Goal: Task Accomplishment & Management: Manage account settings

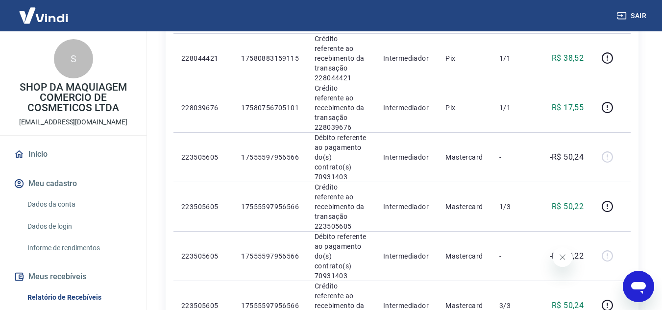
scroll to position [918, 0]
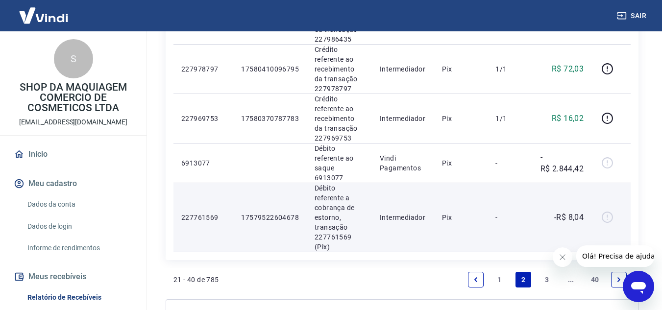
scroll to position [1136, 0]
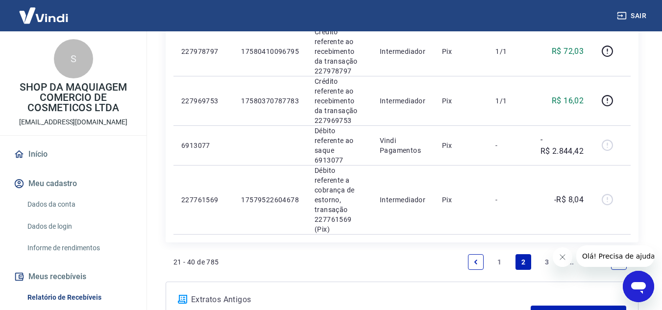
click at [503, 254] on link "1" at bounding box center [500, 262] width 16 height 16
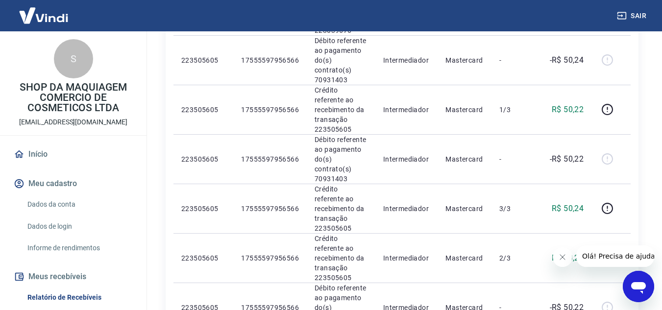
scroll to position [918, 0]
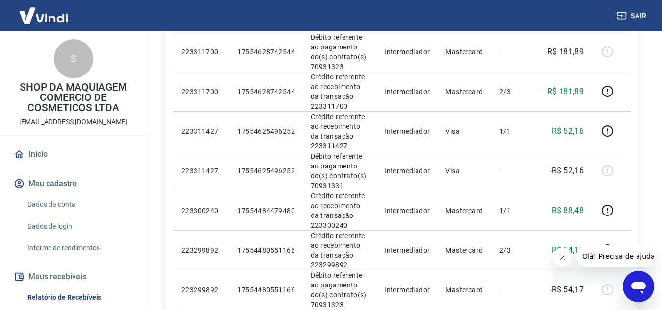
scroll to position [539, 0]
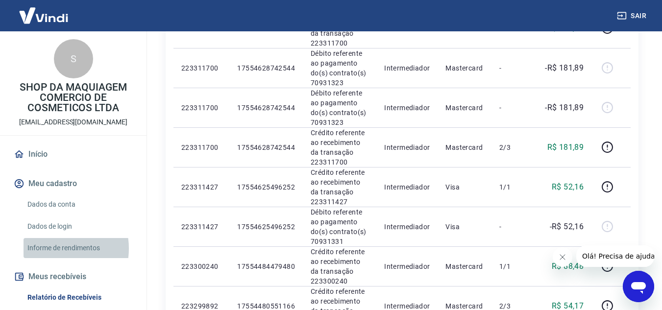
click at [50, 249] on link "Informe de rendimentos" at bounding box center [79, 248] width 111 height 20
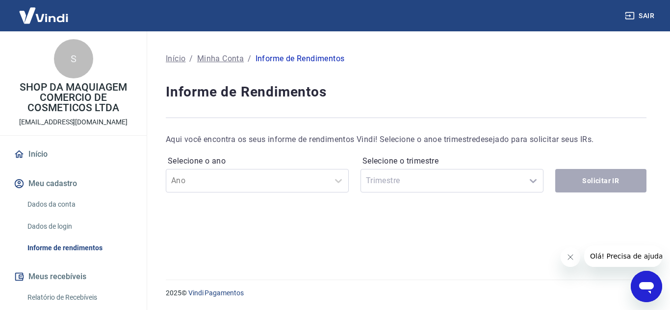
click at [75, 298] on link "Relatório de Recebíveis" at bounding box center [79, 298] width 111 height 20
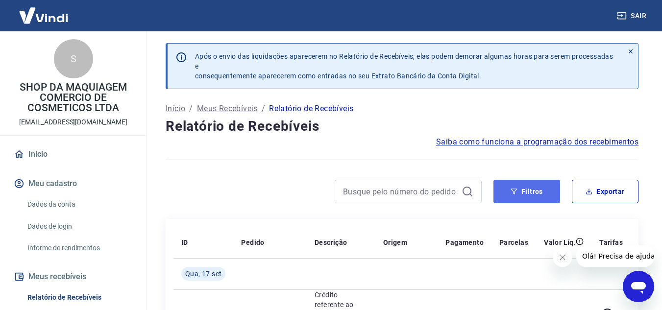
click at [517, 192] on icon "button" at bounding box center [514, 191] width 7 height 7
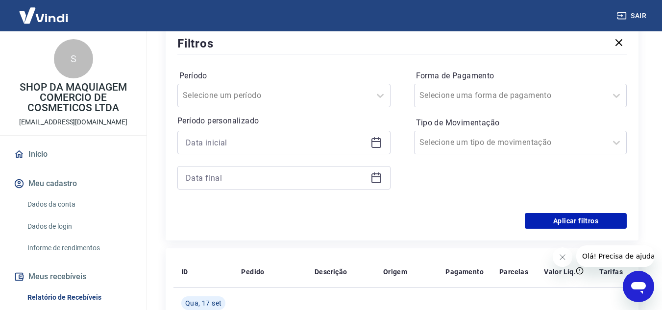
scroll to position [196, 0]
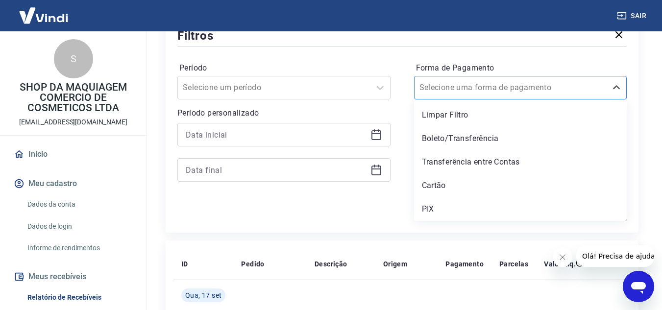
click at [549, 87] on div at bounding box center [511, 88] width 183 height 14
click at [485, 184] on div "Cartão" at bounding box center [520, 186] width 213 height 20
click at [523, 187] on div "Forma de Pagamento option Cartão focused, 4 of 5. 5 results available. Use Up a…" at bounding box center [520, 126] width 213 height 133
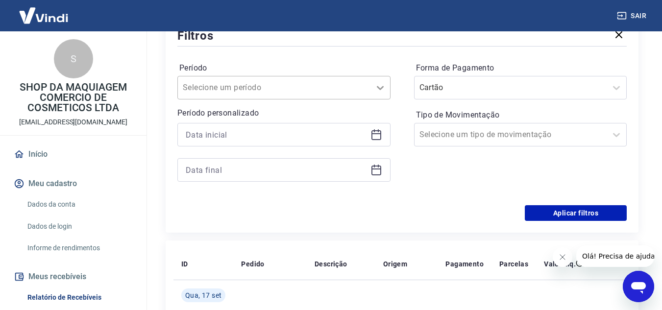
click at [379, 94] on div at bounding box center [381, 88] width 20 height 20
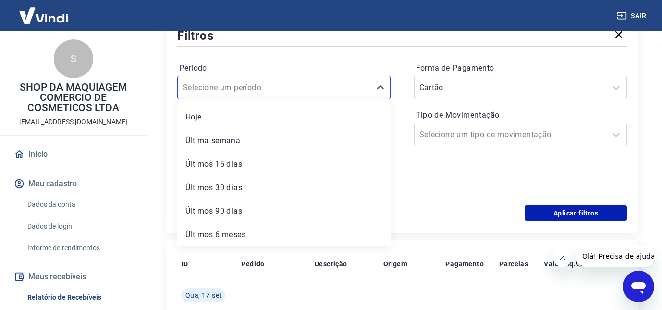
scroll to position [0, 0]
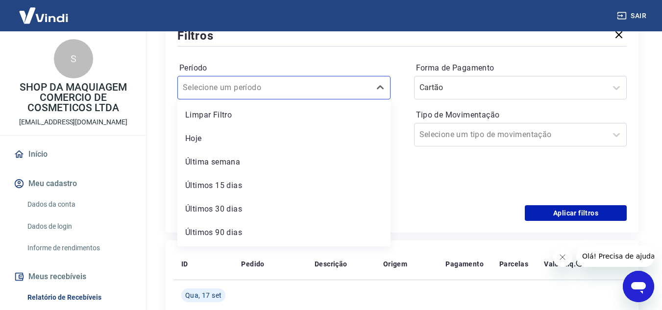
click at [429, 169] on div "Forma de Pagamento Cartão Tipo de Movimentação Selecione um tipo de movimentação" at bounding box center [520, 126] width 213 height 133
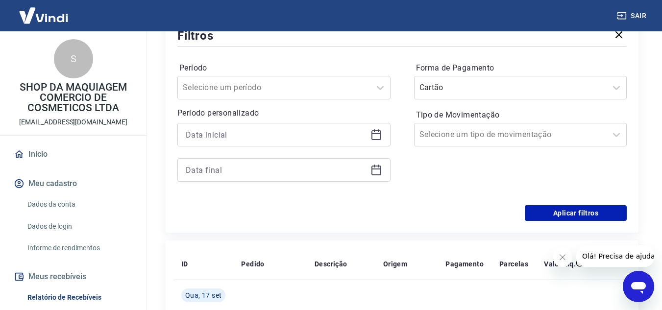
click at [376, 137] on icon at bounding box center [377, 135] width 12 height 12
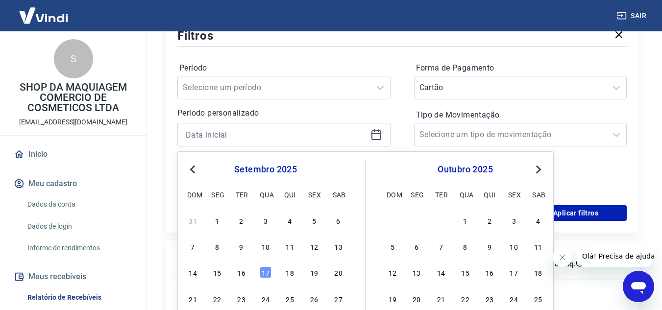
click at [190, 172] on button "Previous Month" at bounding box center [193, 170] width 12 height 12
click at [337, 274] on div "16" at bounding box center [339, 273] width 12 height 12
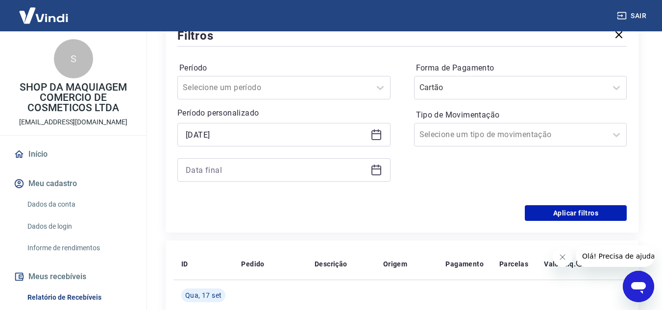
type input "[DATE]"
click at [377, 174] on icon at bounding box center [377, 170] width 12 height 12
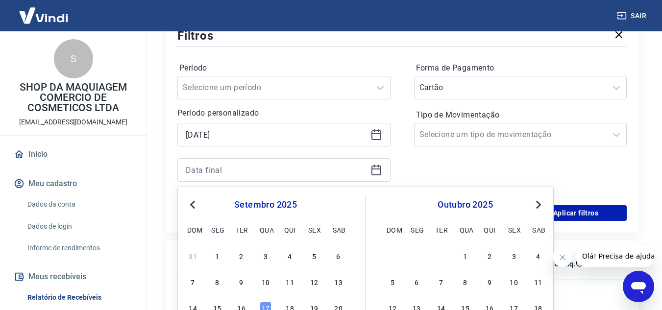
click at [194, 205] on span "Previous Month" at bounding box center [194, 204] width 0 height 11
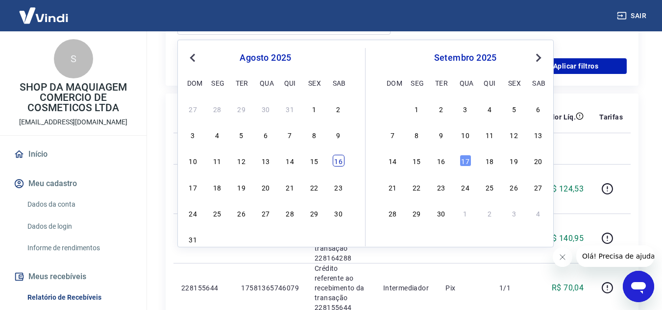
click at [340, 167] on div "16" at bounding box center [339, 161] width 12 height 12
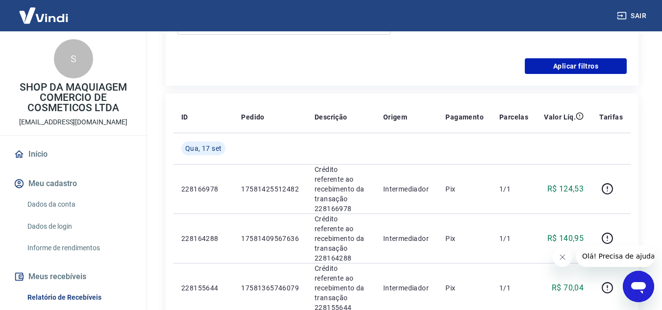
type input "[DATE]"
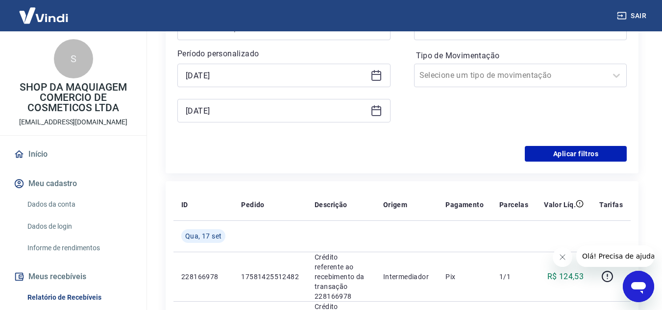
scroll to position [245, 0]
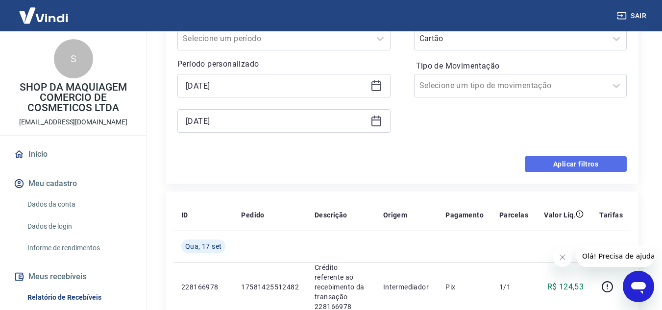
click at [581, 165] on button "Aplicar filtros" at bounding box center [576, 164] width 102 height 16
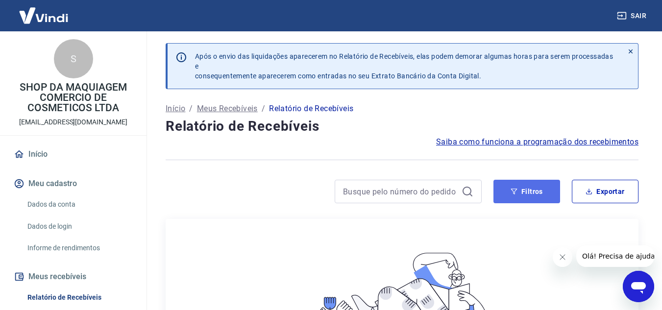
click at [531, 190] on button "Filtros" at bounding box center [527, 192] width 67 height 24
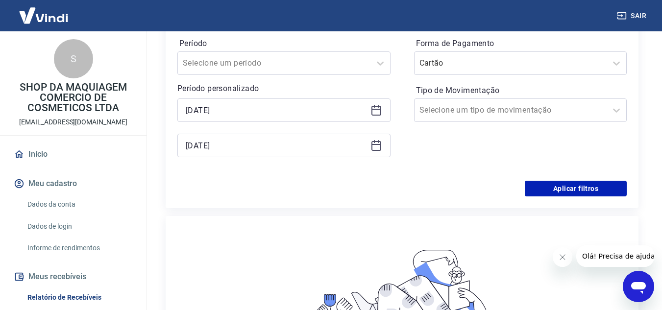
scroll to position [245, 0]
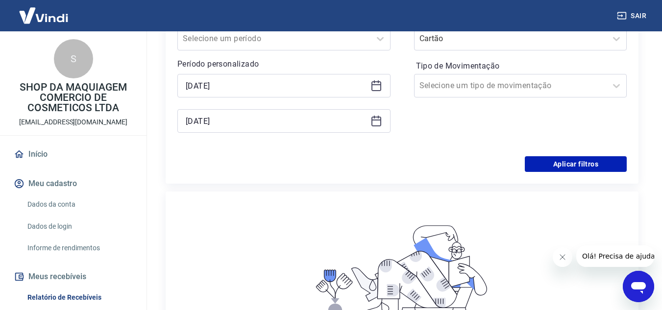
click at [381, 126] on icon at bounding box center [377, 121] width 12 height 12
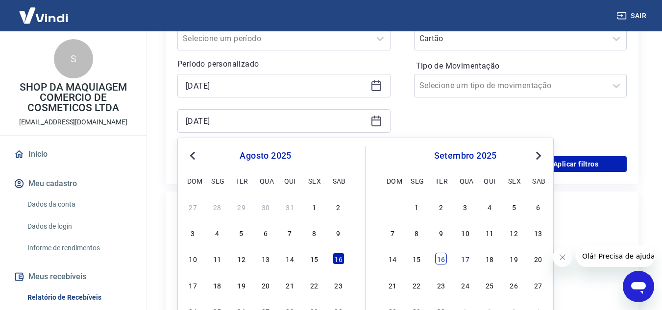
click at [442, 260] on div "16" at bounding box center [441, 259] width 12 height 12
type input "[DATE]"
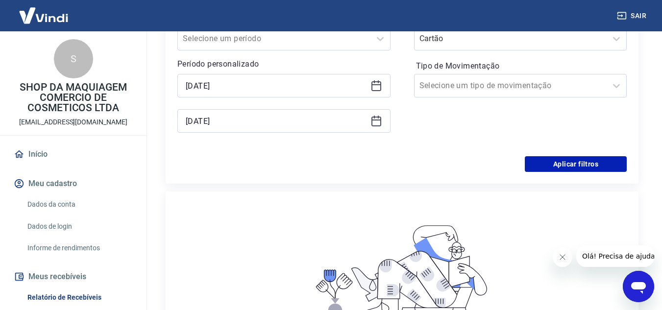
click at [374, 88] on icon at bounding box center [377, 86] width 12 height 12
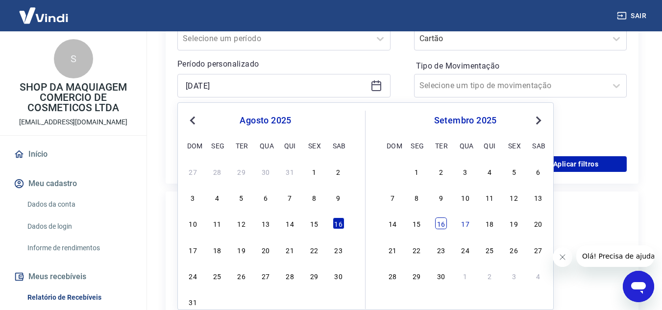
click at [443, 224] on div "16" at bounding box center [441, 224] width 12 height 12
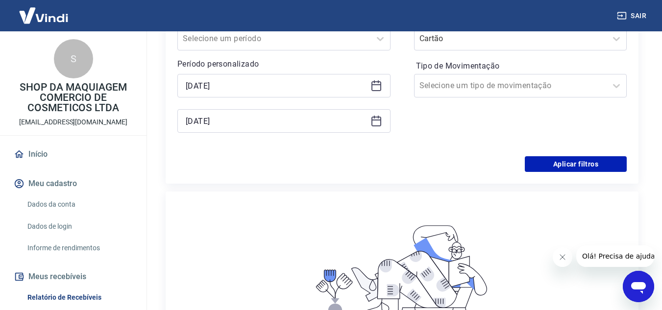
click at [373, 89] on icon at bounding box center [377, 86] width 12 height 12
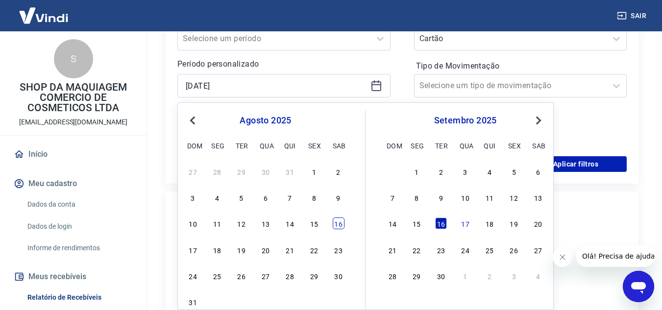
click at [339, 227] on div "16" at bounding box center [339, 224] width 12 height 12
type input "[DATE]"
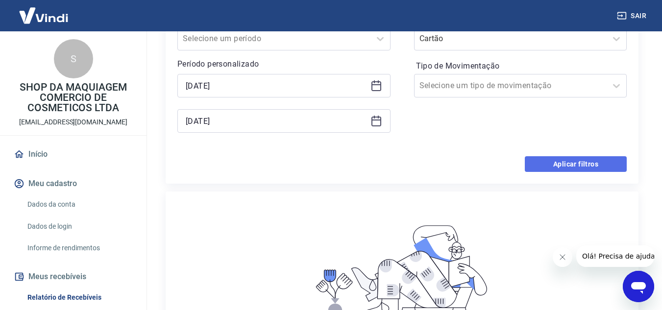
click at [533, 164] on button "Aplicar filtros" at bounding box center [576, 164] width 102 height 16
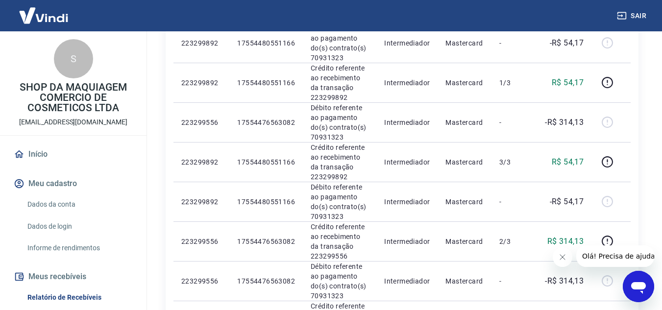
scroll to position [932, 0]
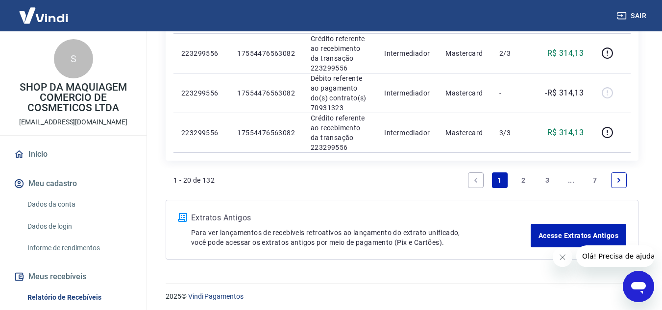
click at [525, 183] on link "2" at bounding box center [524, 181] width 16 height 16
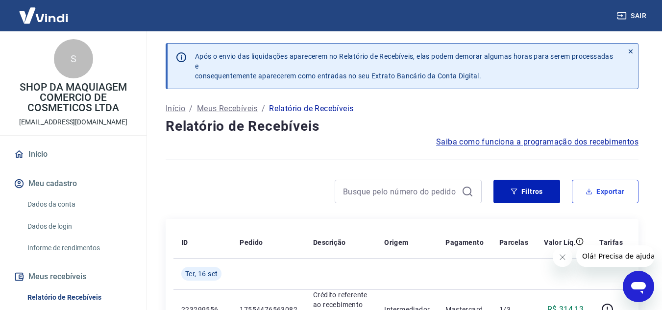
click at [601, 193] on button "Exportar" at bounding box center [605, 192] width 67 height 24
type input "[DATE]"
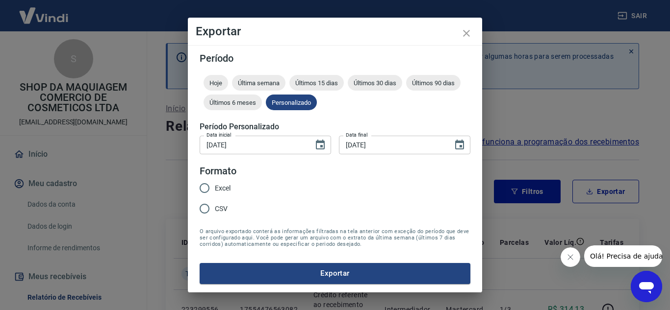
click at [198, 191] on input "Excel" at bounding box center [204, 188] width 21 height 21
radio input "true"
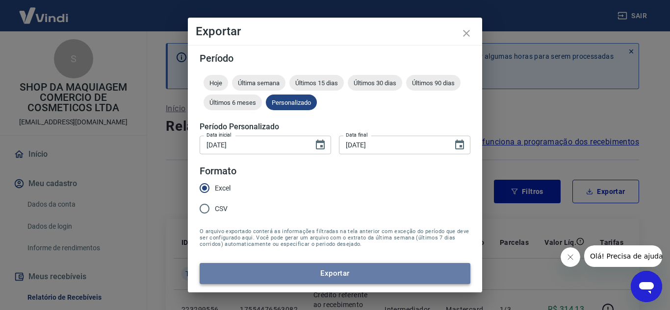
click at [256, 274] on button "Exportar" at bounding box center [335, 273] width 271 height 21
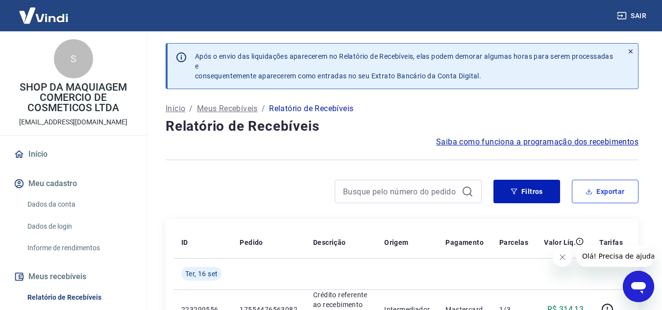
scroll to position [98, 0]
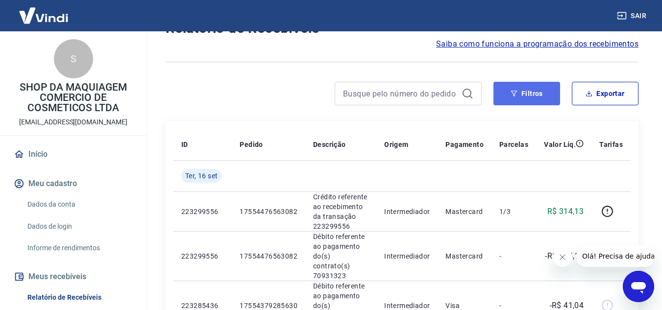
drag, startPoint x: 537, startPoint y: 94, endPoint x: 531, endPoint y: 103, distance: 11.0
click at [537, 94] on button "Filtros" at bounding box center [527, 94] width 67 height 24
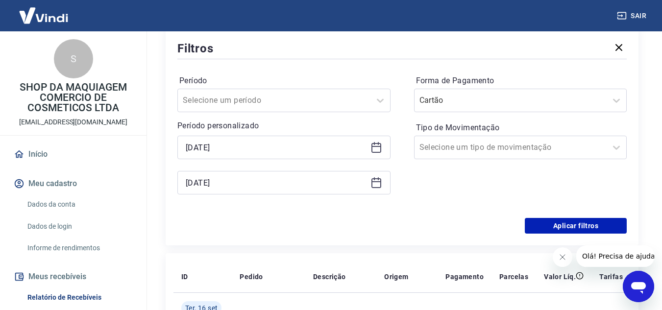
scroll to position [196, 0]
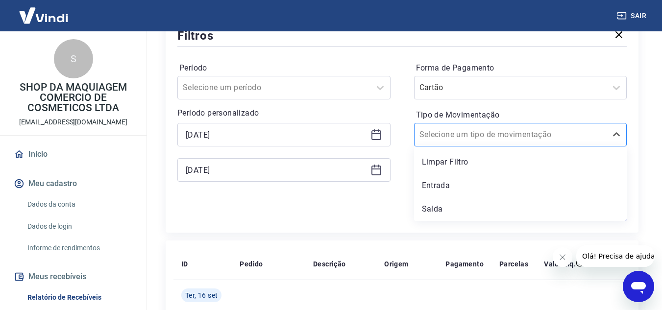
click at [502, 141] on div at bounding box center [511, 135] width 183 height 14
click at [513, 94] on div at bounding box center [511, 88] width 183 height 14
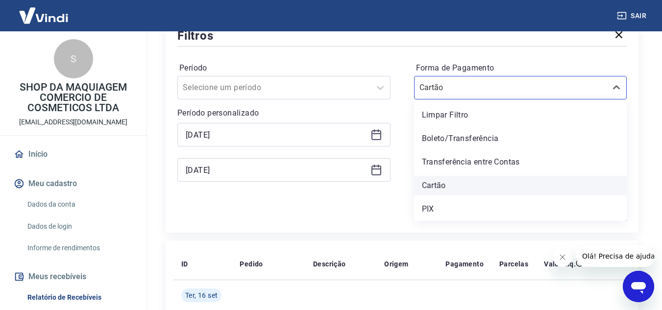
click at [430, 188] on div "Cartão" at bounding box center [520, 186] width 213 height 20
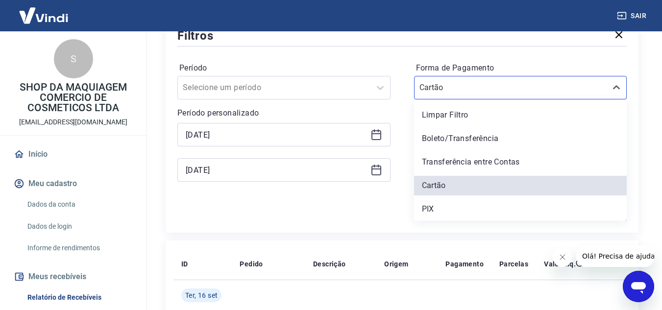
click at [448, 182] on div "Forma de Pagamento option Cartão selected, 4 of 5. 5 results available. Use Up …" at bounding box center [520, 126] width 213 height 133
click at [385, 208] on div "Aplicar filtros" at bounding box center [402, 213] width 450 height 16
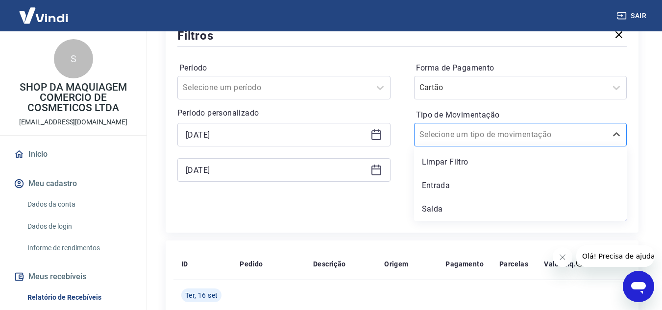
click at [506, 134] on input "Tipo de Movimentação" at bounding box center [469, 135] width 99 height 12
click at [453, 181] on div "Entrada" at bounding box center [520, 186] width 213 height 20
click at [535, 187] on div "Forma de Pagamento Cartão Tipo de Movimentação option Entrada focused, 2 of 3. …" at bounding box center [520, 126] width 213 height 133
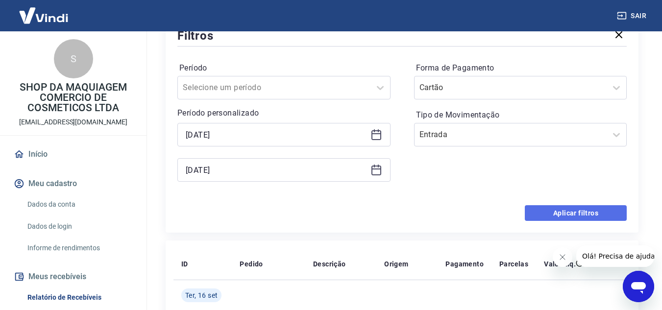
click at [541, 211] on button "Aplicar filtros" at bounding box center [576, 213] width 102 height 16
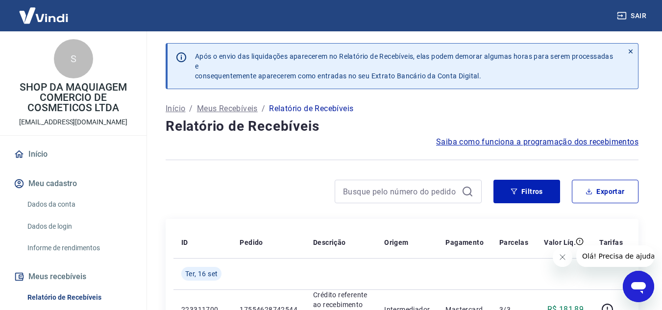
click at [48, 155] on link "Início" at bounding box center [73, 155] width 123 height 22
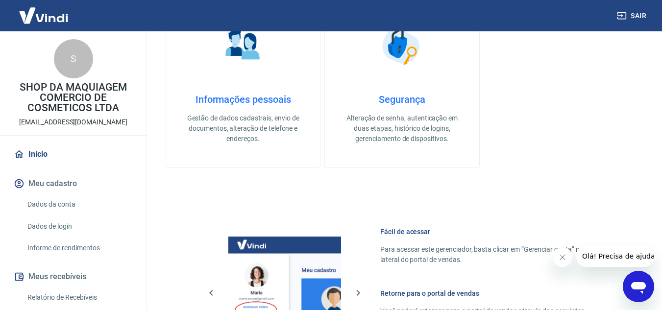
scroll to position [343, 0]
